Goal: Task Accomplishment & Management: Complete application form

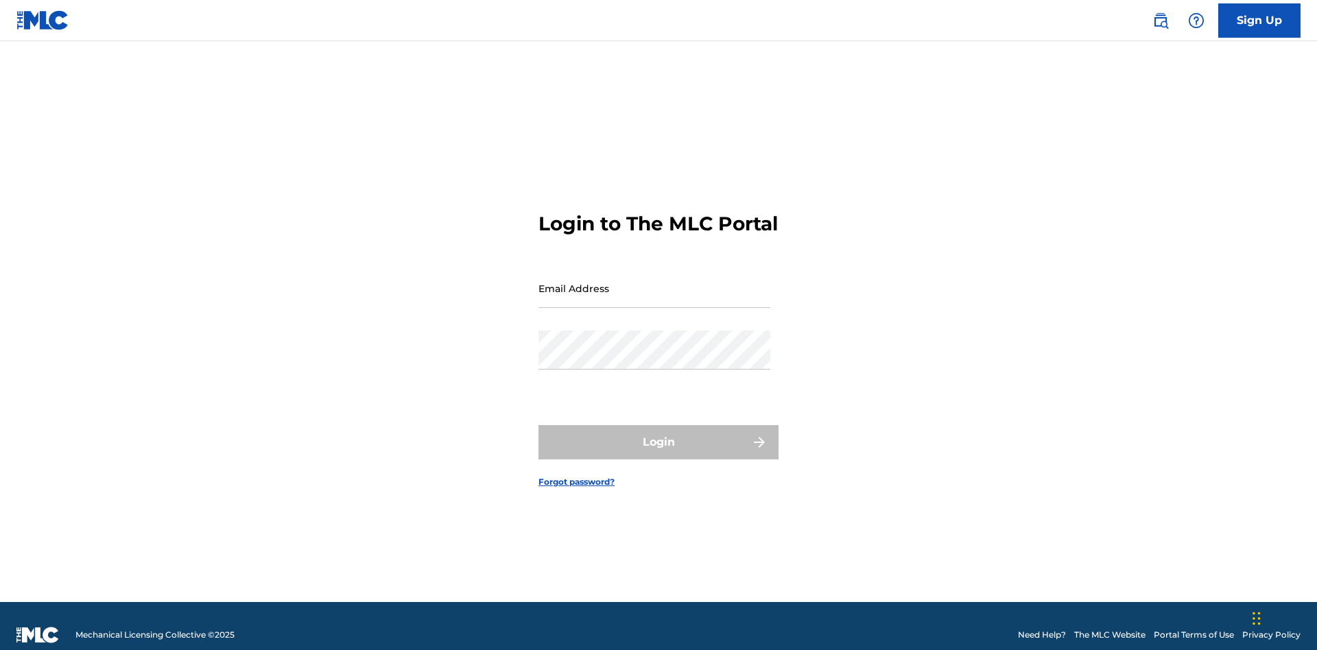
scroll to position [18, 0]
click at [654, 282] on input "Email Address" at bounding box center [654, 288] width 232 height 39
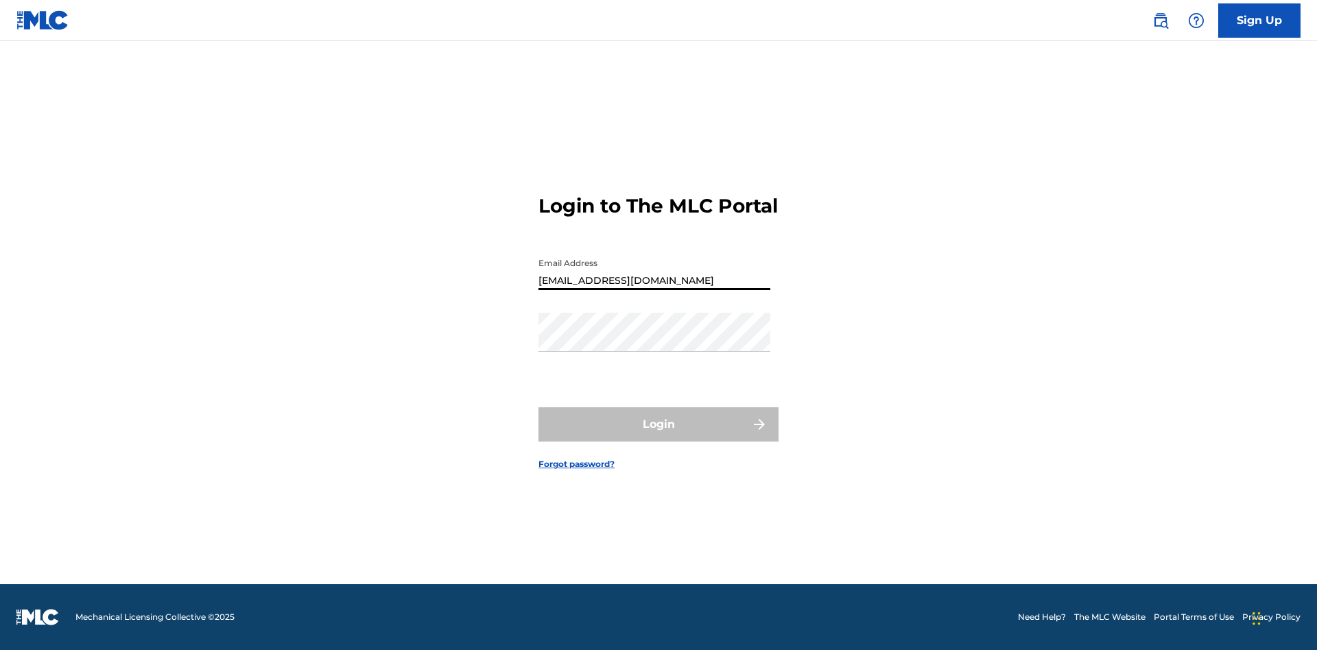
type input "Duke.McTesterson@gmail.com"
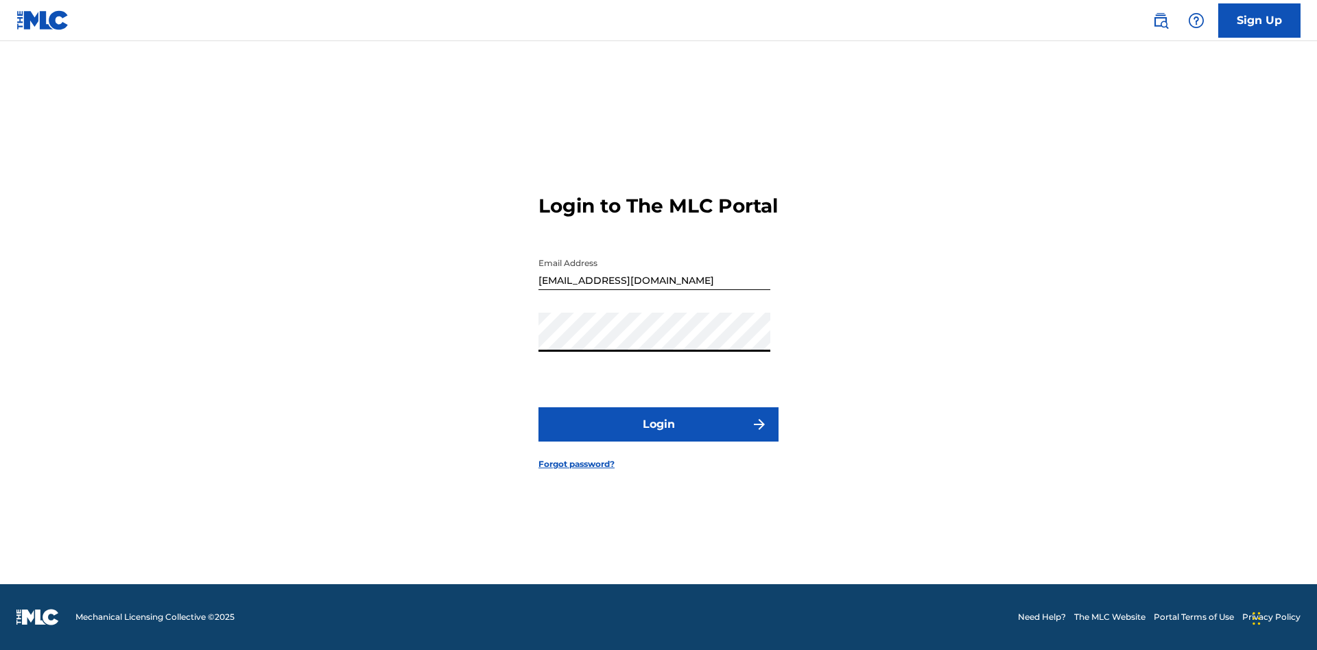
click at [658, 436] on button "Login" at bounding box center [658, 424] width 240 height 34
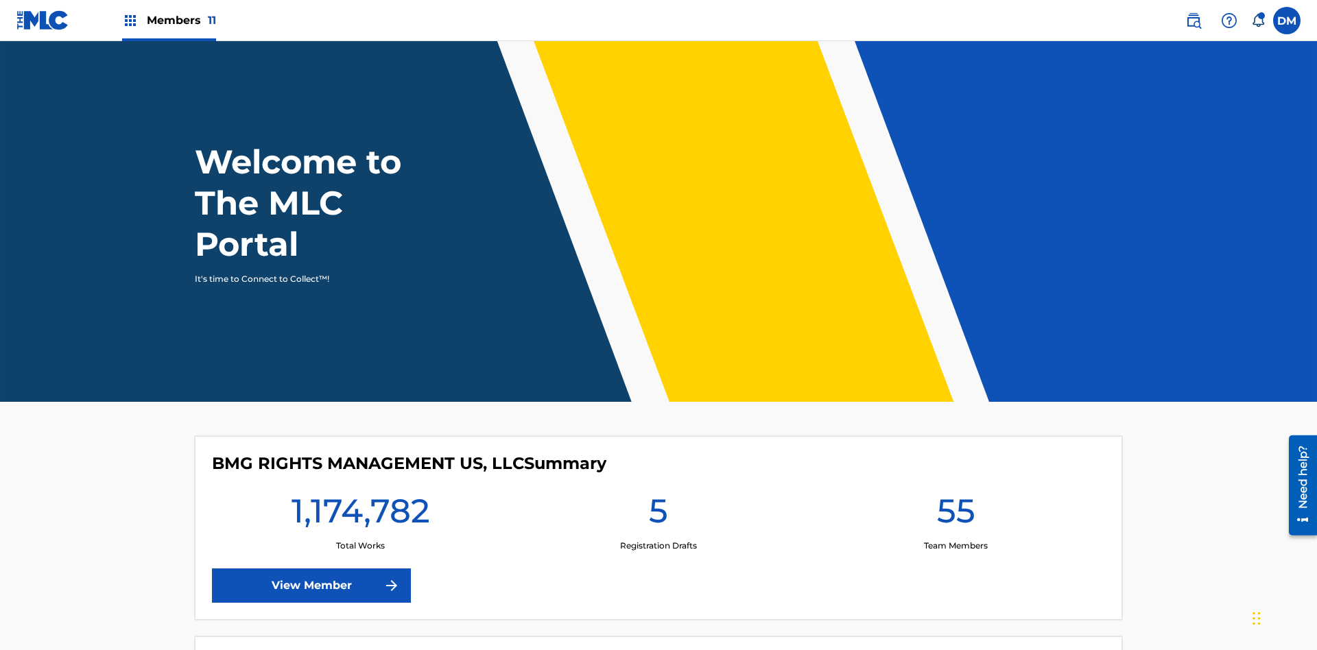
scroll to position [59, 0]
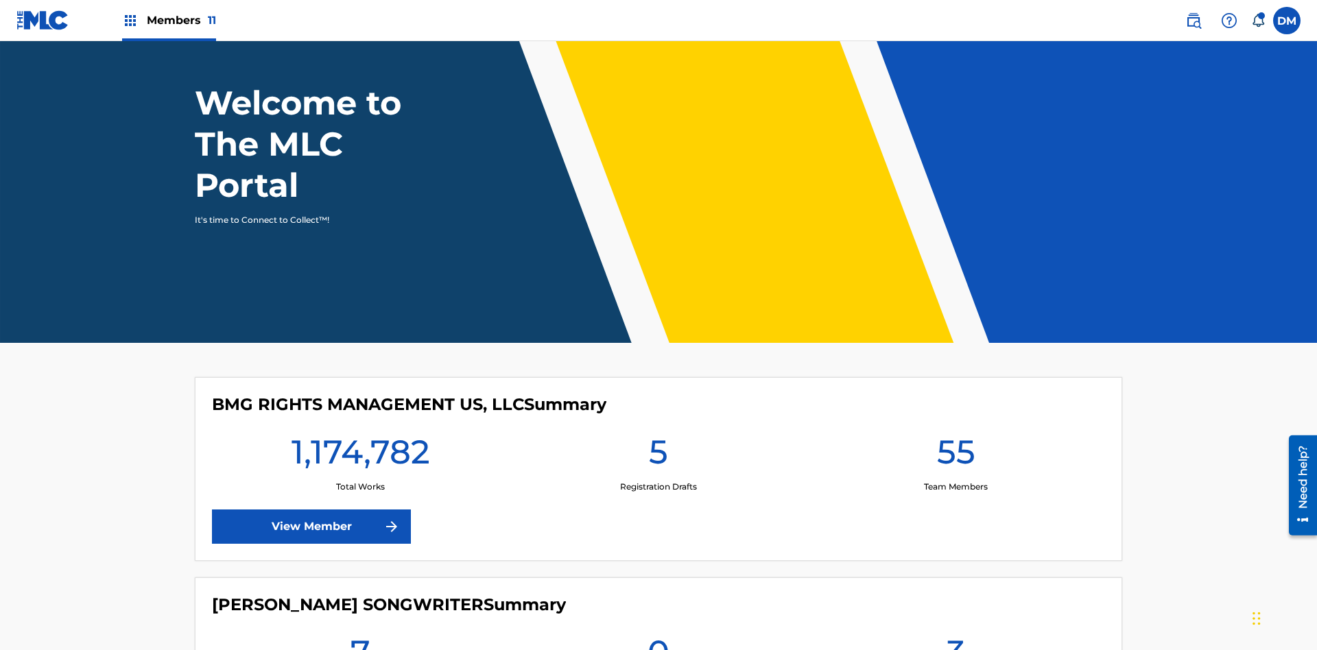
click at [169, 20] on span "Members 11" at bounding box center [181, 20] width 69 height 16
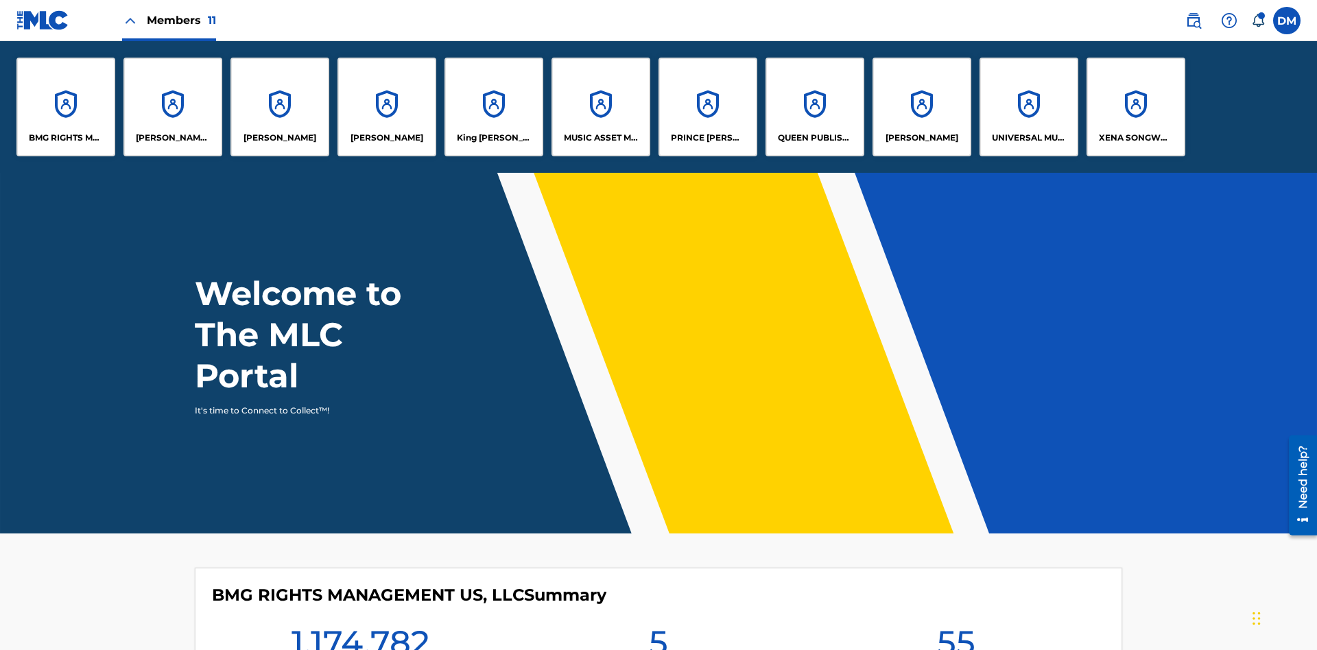
scroll to position [0, 0]
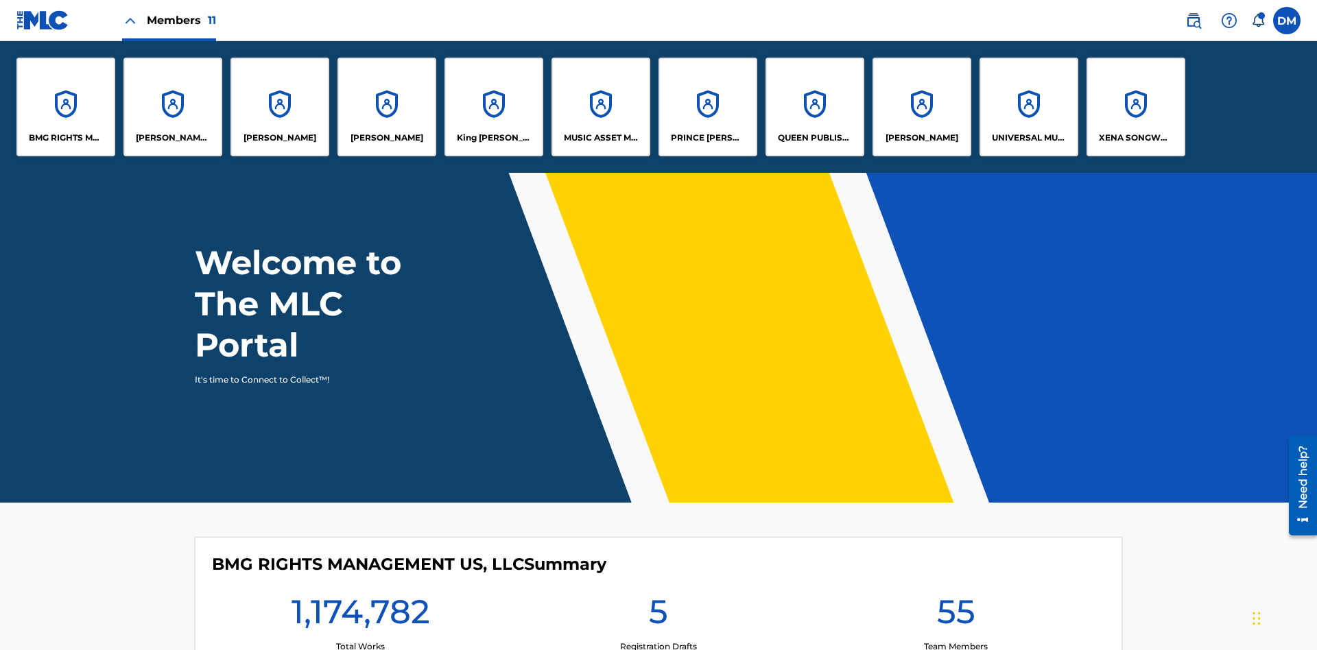
click at [1028, 138] on p "UNIVERSAL MUSIC PUB GROUP" at bounding box center [1029, 138] width 75 height 12
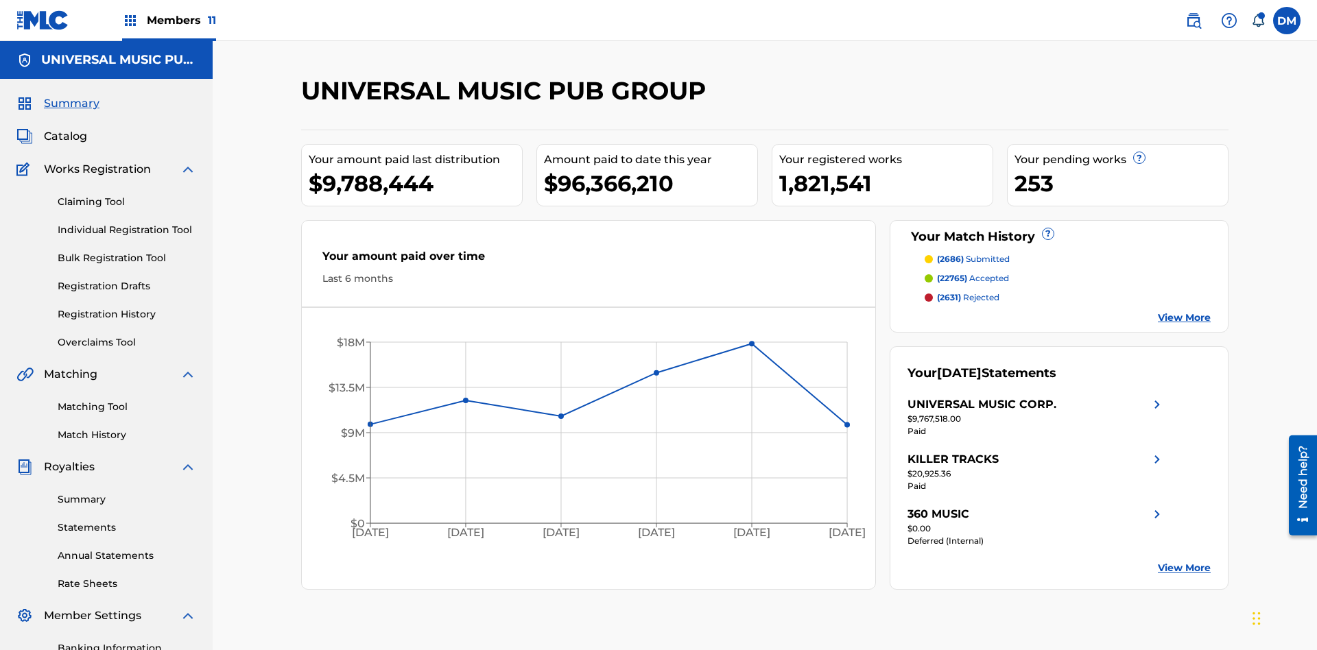
click at [127, 223] on link "Individual Registration Tool" at bounding box center [127, 230] width 139 height 14
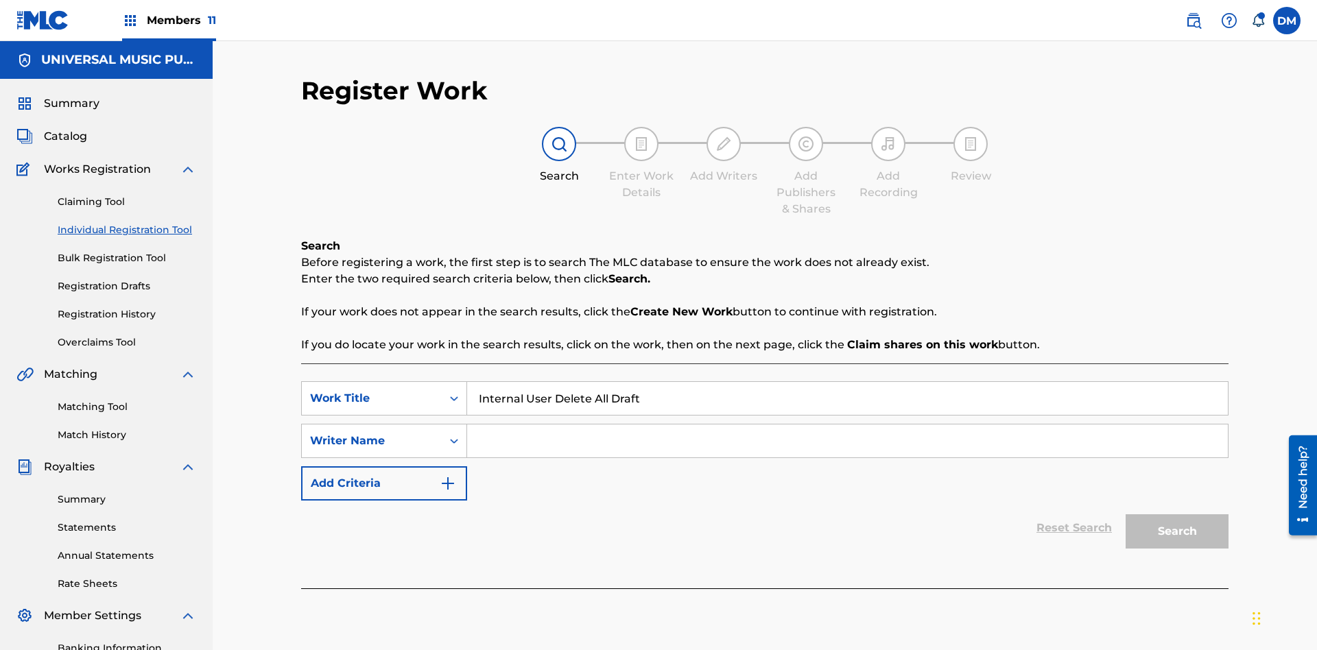
type input "Internal User Delete All Drafts"
click at [847, 425] on input "Search Form" at bounding box center [847, 441] width 761 height 33
click at [1177, 514] on button "Search" at bounding box center [1176, 531] width 103 height 34
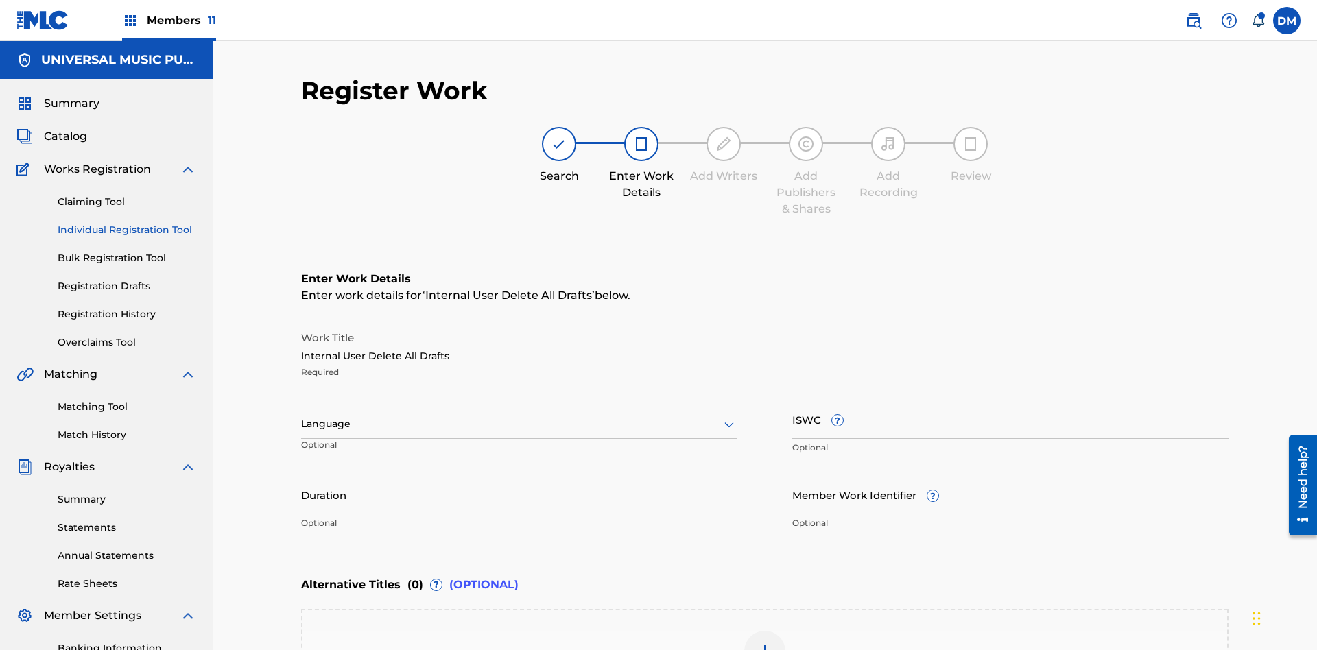
click at [422, 324] on input "Internal User Delete All Drafts" at bounding box center [421, 343] width 241 height 39
type input "Internal User Delete All Drafts"
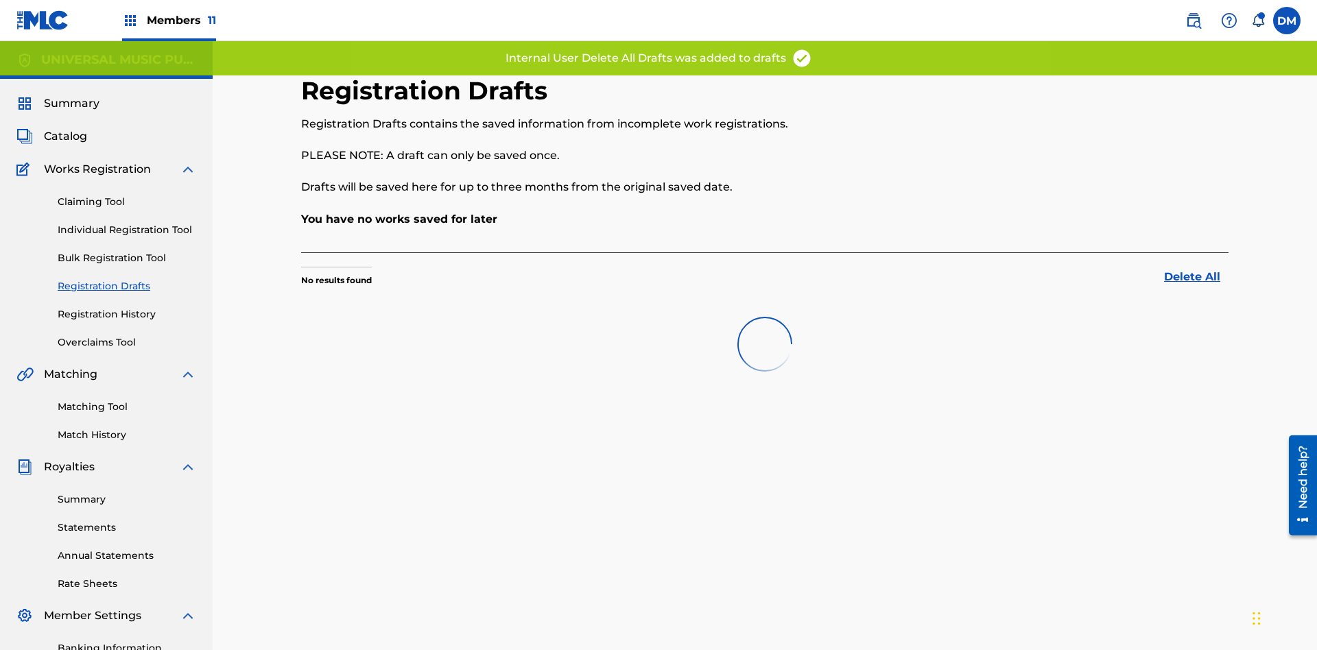
click at [1287, 20] on label at bounding box center [1286, 20] width 27 height 27
click at [1287, 21] on input "DM Duke McTesterson duke.mctesterson@gmail.com Notification Preferences Profile…" at bounding box center [1287, 21] width 0 height 0
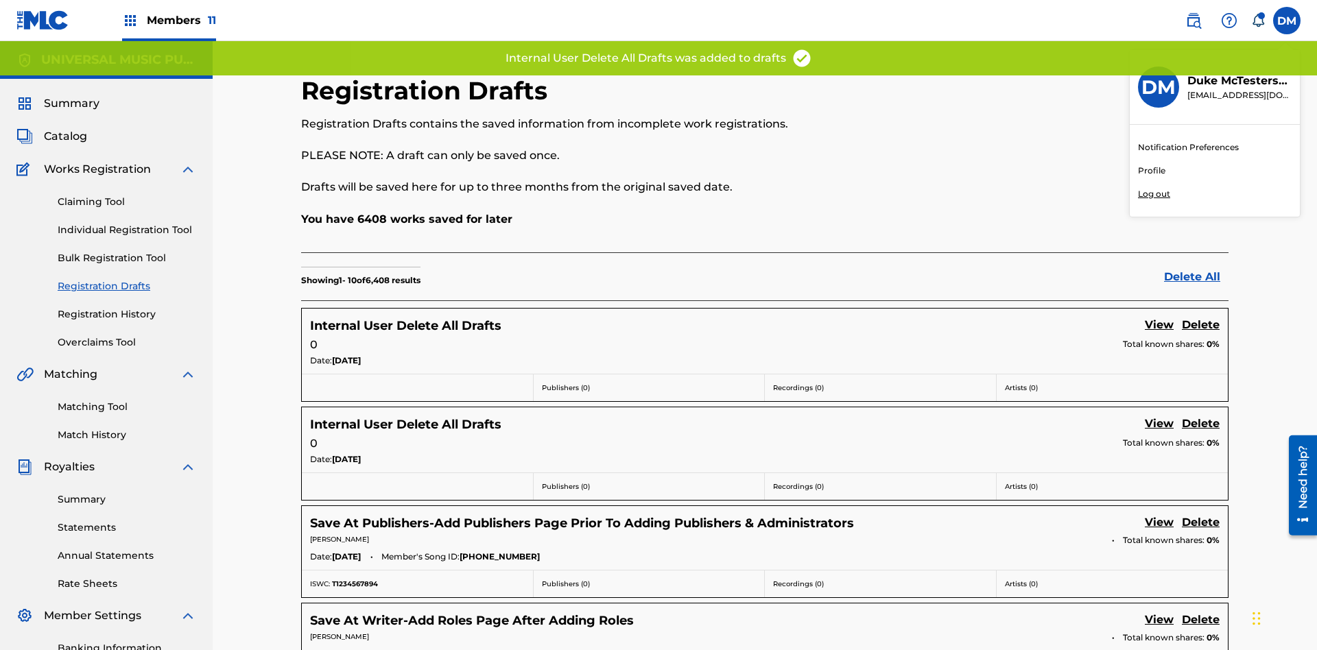
click at [1154, 194] on p "Log out" at bounding box center [1154, 194] width 32 height 12
click at [1287, 21] on input "DM Duke McTesterson duke.mctesterson@gmail.com Notification Preferences Profile…" at bounding box center [1287, 21] width 0 height 0
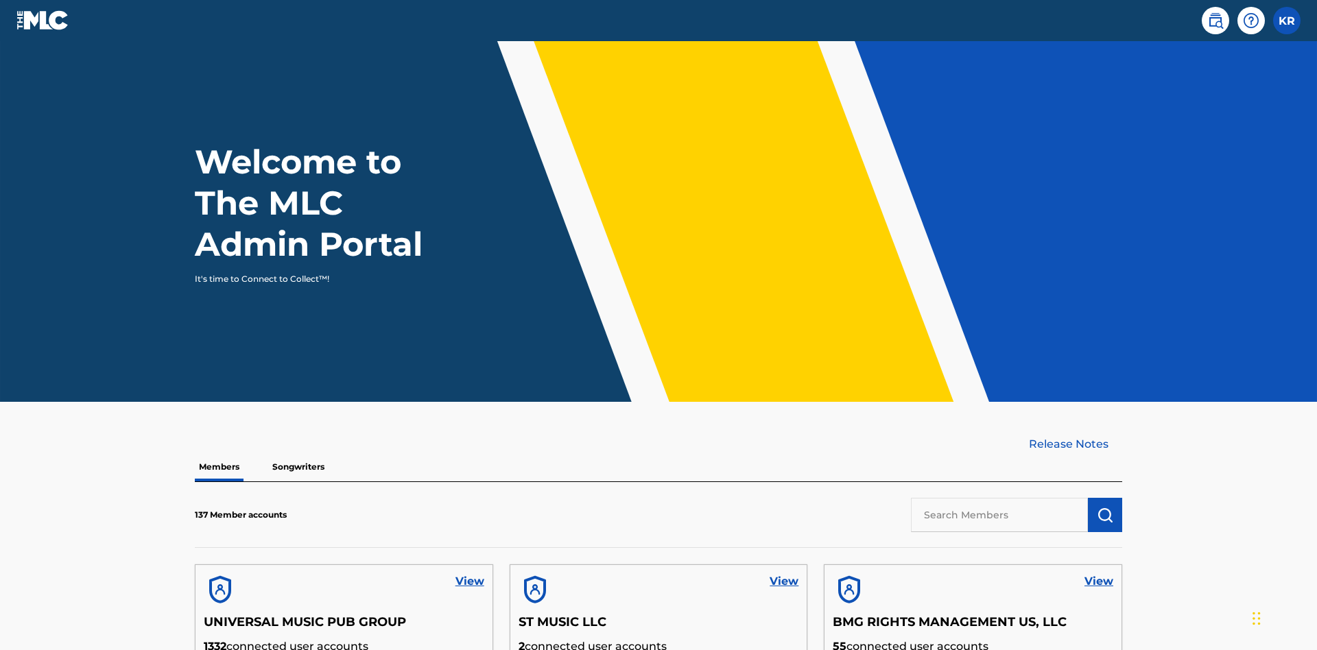
click at [999, 498] on input "text" at bounding box center [999, 515] width 177 height 34
click at [1105, 507] on img "submit" at bounding box center [1105, 515] width 16 height 16
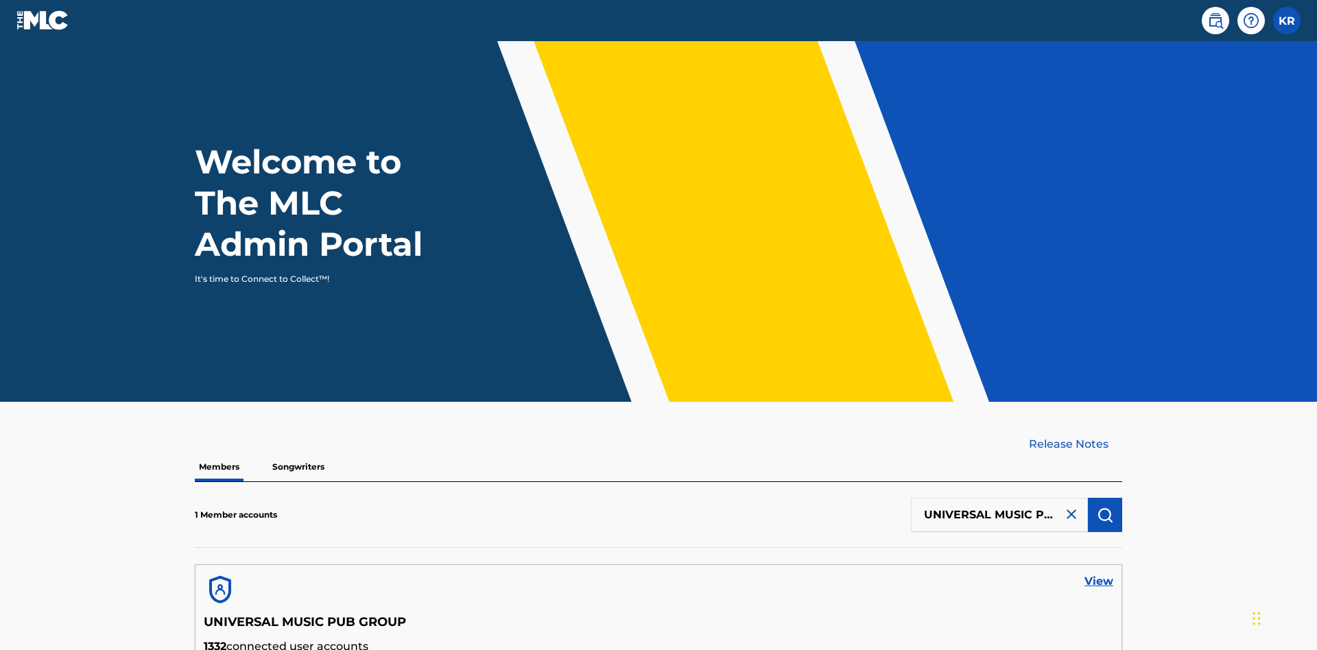
click at [1099, 573] on link "View" at bounding box center [1098, 581] width 29 height 16
